Goal: Task Accomplishment & Management: Manage account settings

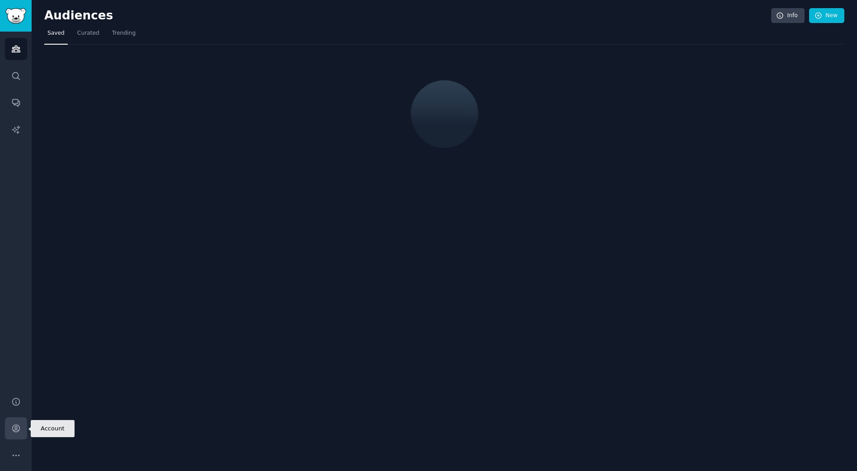
click at [11, 429] on icon "Sidebar" at bounding box center [15, 428] width 9 height 9
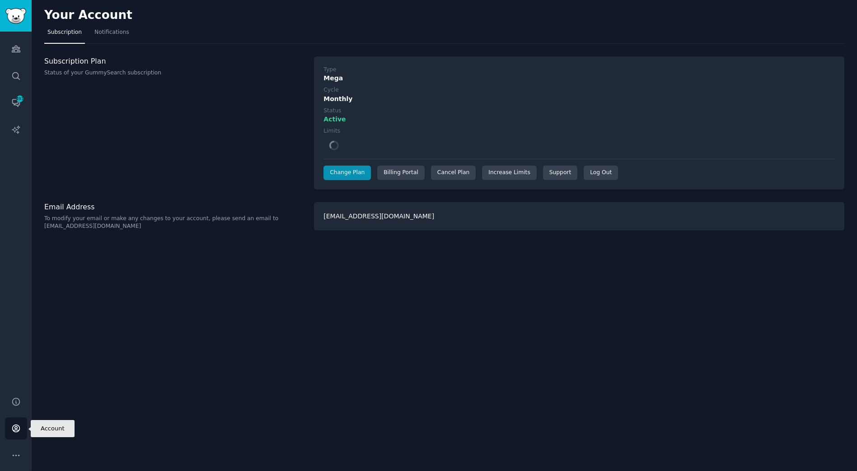
click at [13, 430] on icon "Sidebar" at bounding box center [15, 428] width 7 height 7
click at [583, 177] on div "Log Out" at bounding box center [600, 173] width 34 height 14
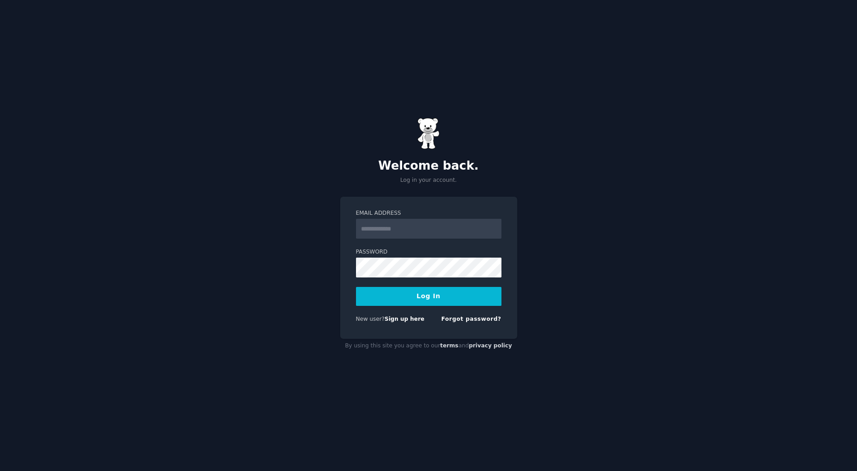
click at [446, 223] on input "Email Address" at bounding box center [428, 229] width 145 height 20
click at [446, 229] on input "Email Address" at bounding box center [428, 229] width 145 height 20
type input "**********"
click at [387, 301] on button "Log In" at bounding box center [428, 296] width 145 height 19
